Goal: Answer question/provide support

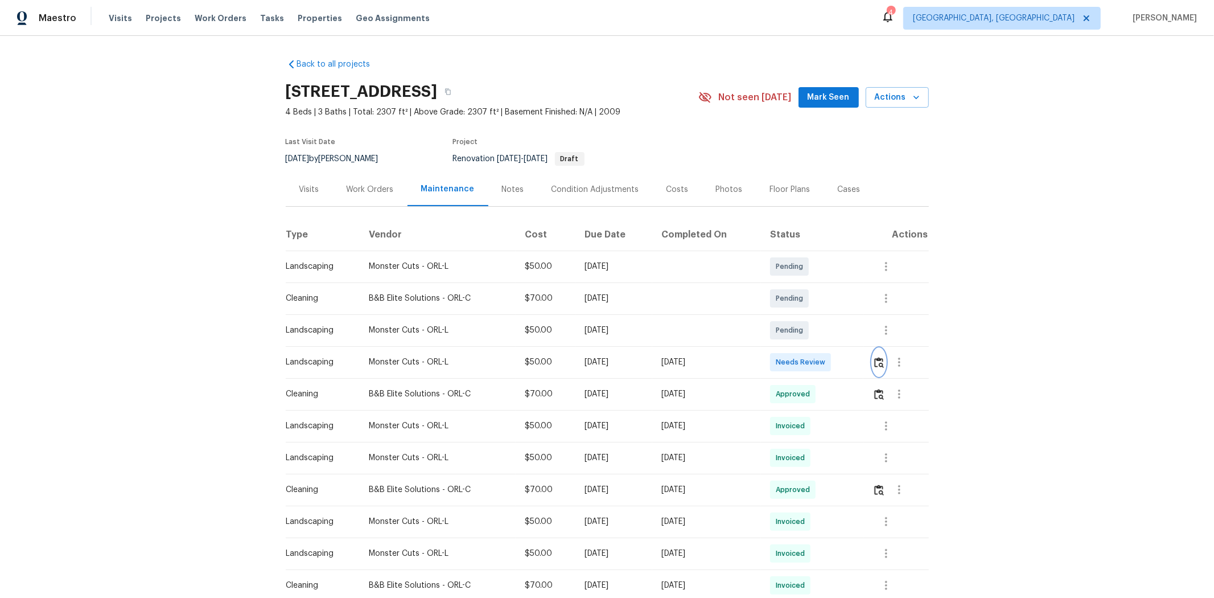
click at [863, 363] on img "button" at bounding box center [879, 362] width 10 height 11
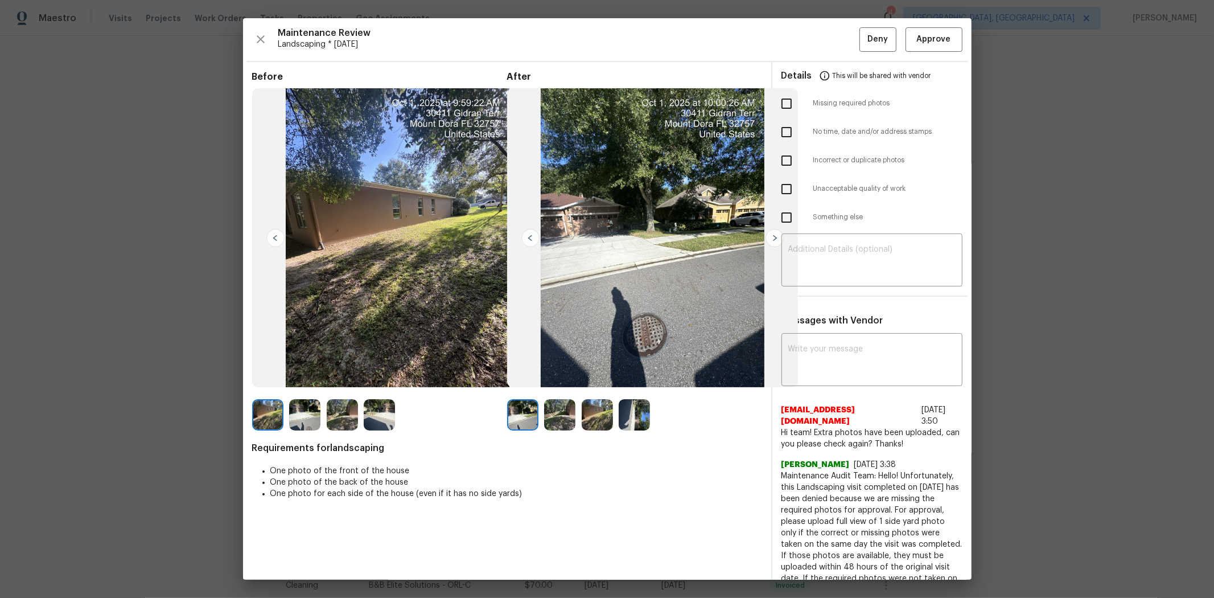
click at [774, 217] on input "checkbox" at bounding box center [786, 217] width 24 height 24
checkbox input "true"
click at [860, 262] on textarea at bounding box center [871, 261] width 167 height 32
paste textarea "Maintenance Audit Team: Hello! Unfortunately this landscaping visit completed o…"
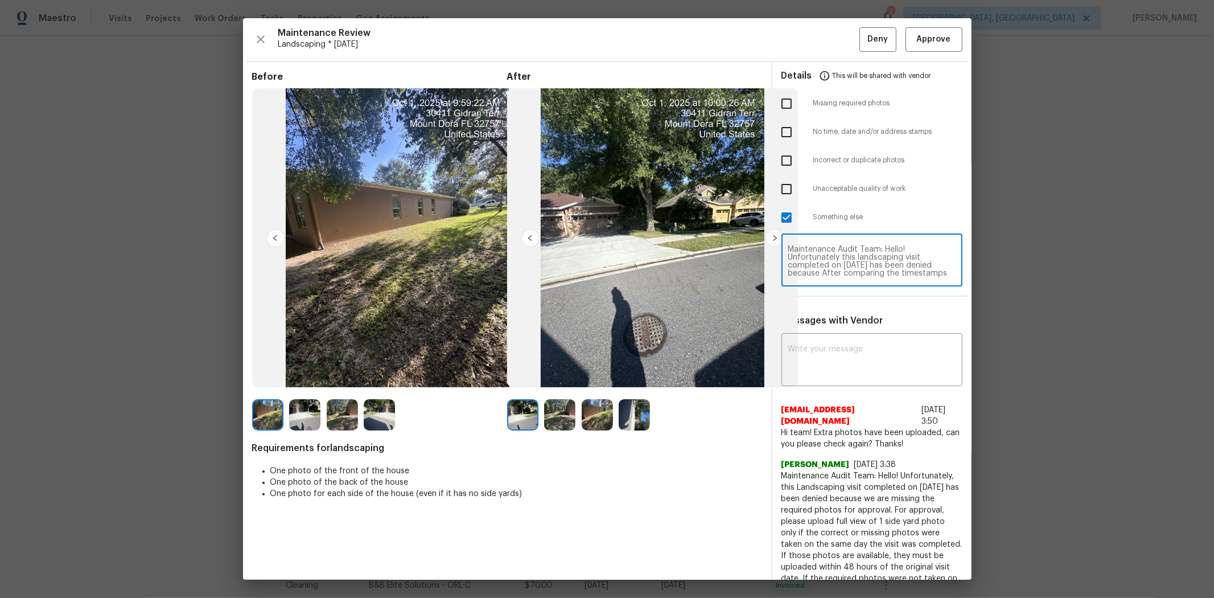
click at [858, 259] on textarea "Maintenance Audit Team: Hello! Unfortunately this landscaping visit completed o…" at bounding box center [871, 261] width 167 height 32
type textarea "Maintenance Audit Team: Hello! Unfortunately this landscaping visit completed o…"
click at [833, 340] on div "x ​" at bounding box center [871, 361] width 181 height 50
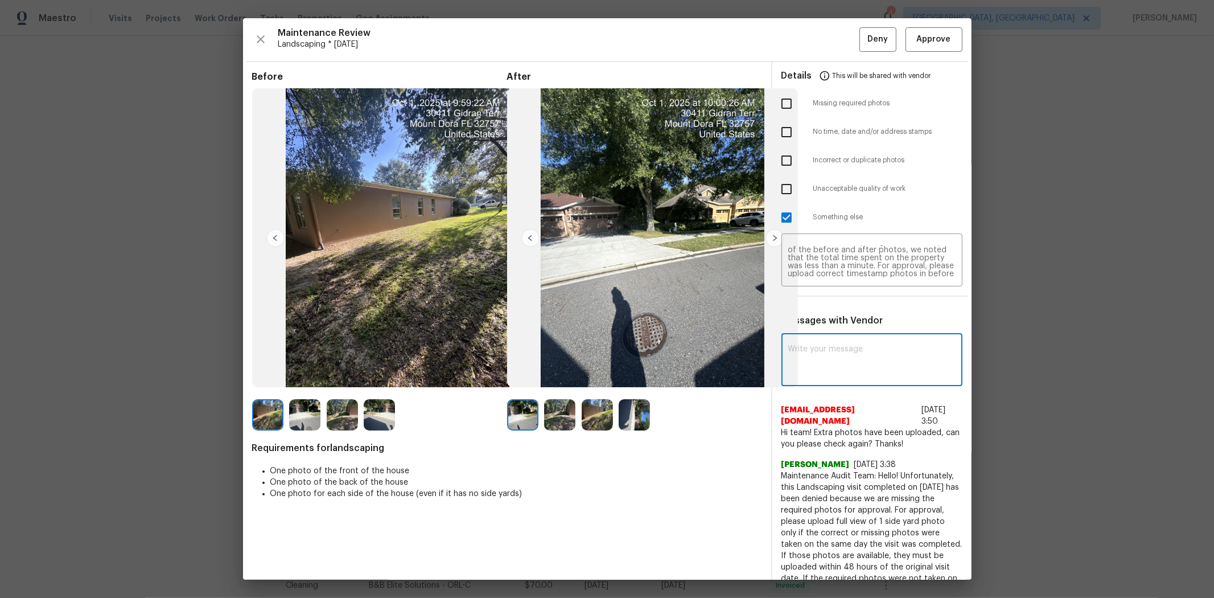
paste textarea "Maintenance Audit Team: Hello! Unfortunately this landscaping visit completed o…"
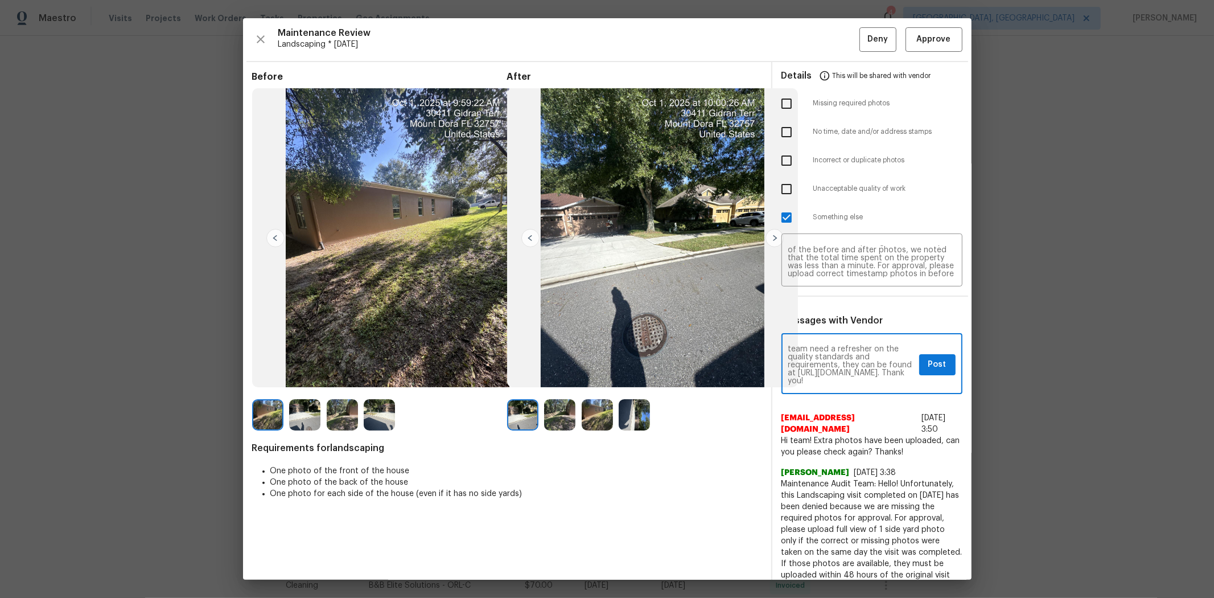
type textarea "Maintenance Audit Team: Hello! Unfortunately this landscaping visit completed o…"
click at [863, 360] on span "Post" at bounding box center [937, 364] width 18 height 14
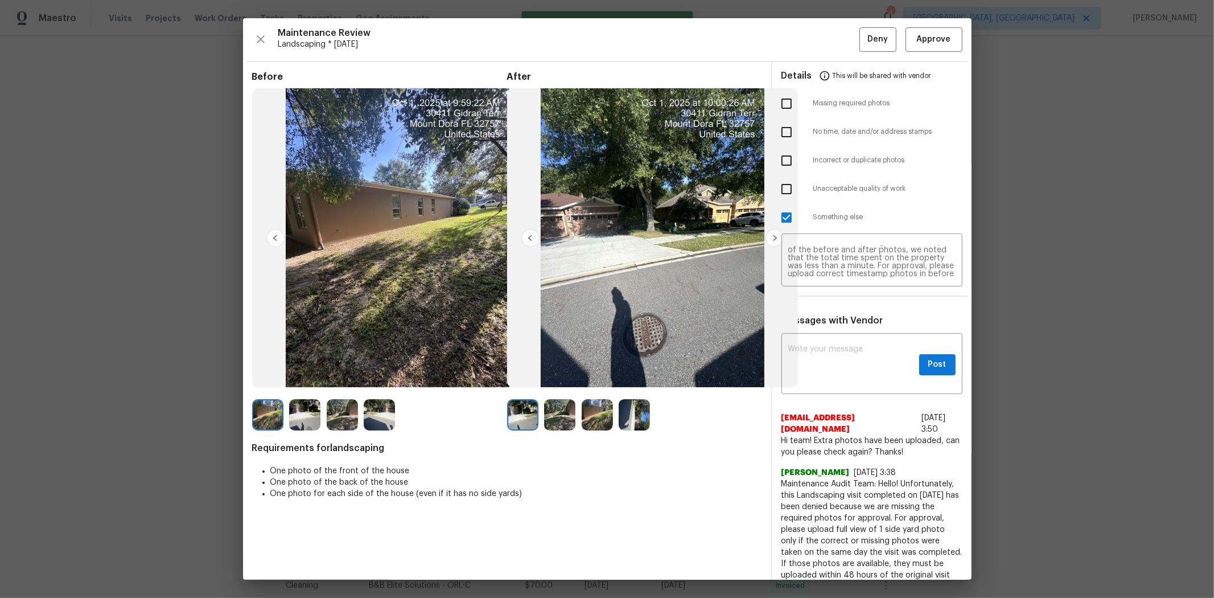
scroll to position [0, 0]
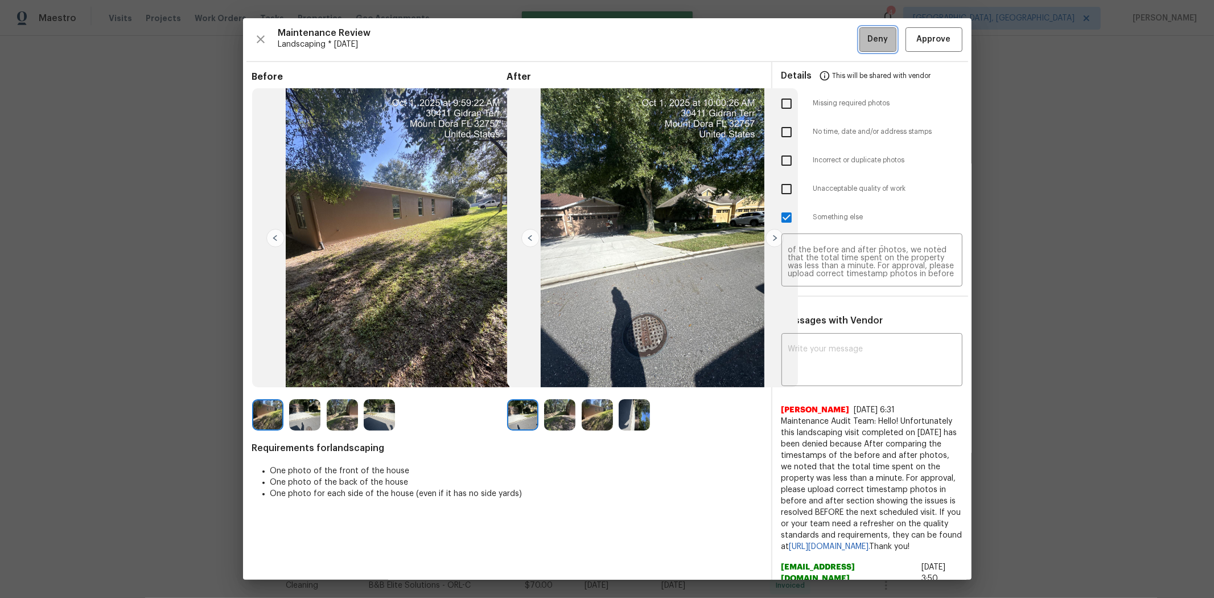
click at [863, 43] on span "Deny" at bounding box center [877, 39] width 20 height 14
